Goal: Check status: Check status

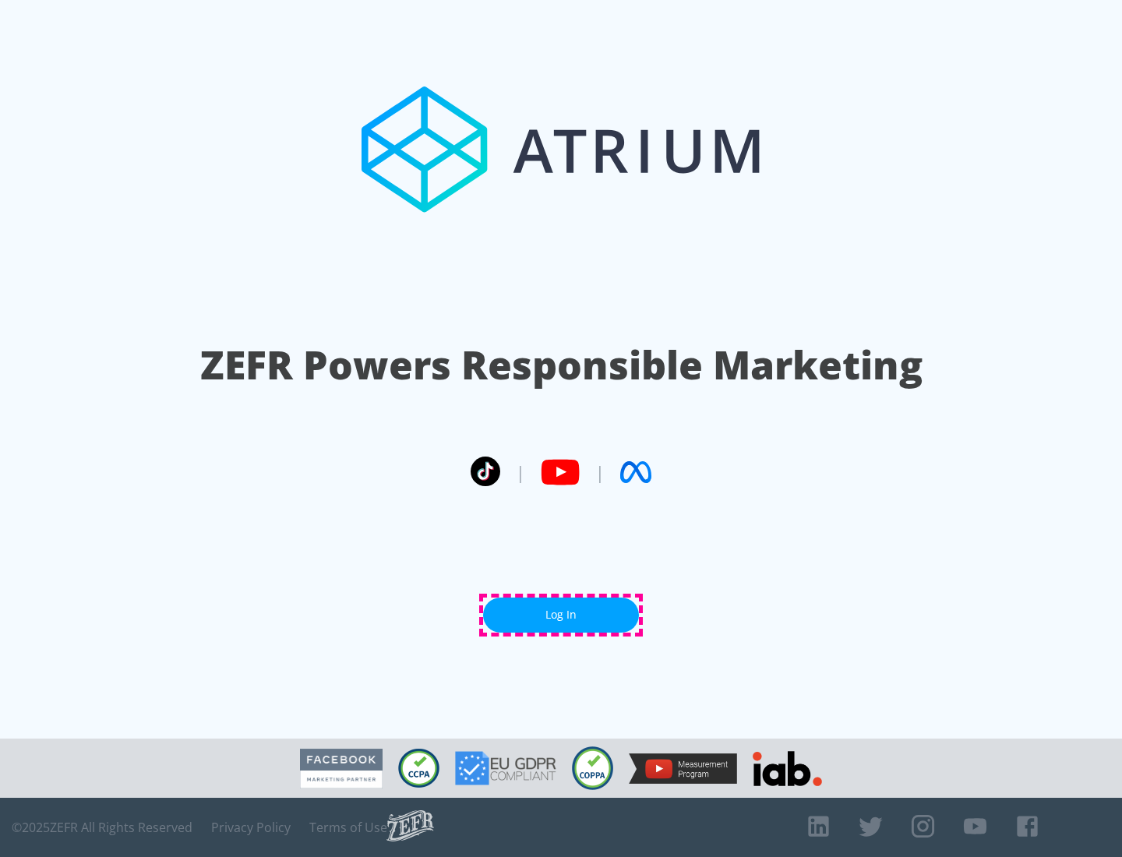
click at [561, 615] on link "Log In" at bounding box center [561, 614] width 156 height 35
